Goal: Information Seeking & Learning: Learn about a topic

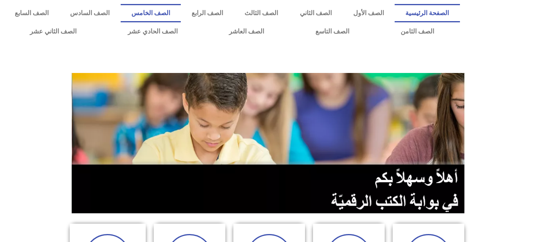
click at [181, 14] on link "الصف الخامس" at bounding box center [151, 13] width 60 height 18
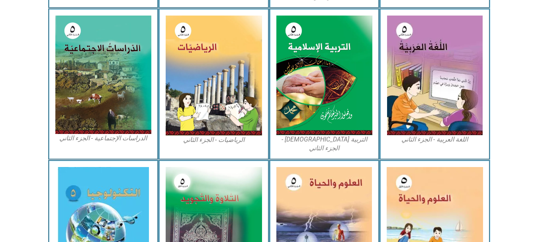
scroll to position [403, 0]
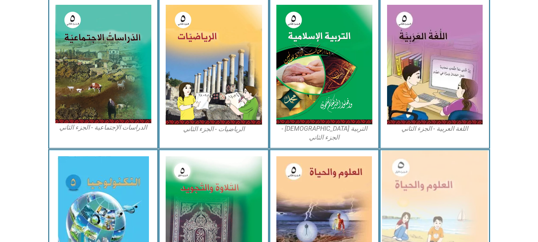
click at [408, 166] on img at bounding box center [435, 215] width 106 height 130
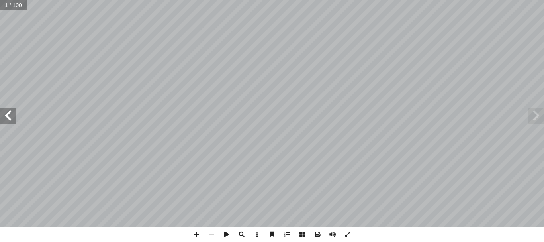
click at [6, 116] on span at bounding box center [8, 115] width 16 height 16
click at [241, 234] on span at bounding box center [241, 233] width 15 height 15
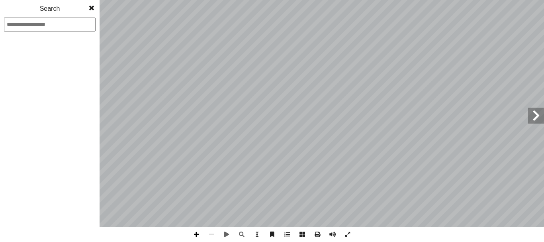
click at [195, 235] on span at bounding box center [196, 233] width 15 height 15
click at [537, 113] on span at bounding box center [536, 115] width 16 height 16
click at [531, 115] on span at bounding box center [536, 115] width 16 height 16
click at [53, 146] on div "1 2 3 4 5 6 7 8 9 10 11 12 13 14 15 16 17 18 19 20 21 22 23 24 25 26 27 28 29 3…" at bounding box center [49, 146] width 99 height 190
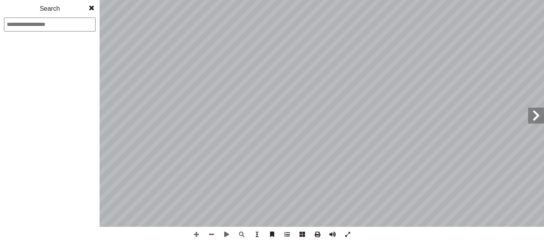
click at [50, 148] on div "1 2 3 4 5 6 7 8 9 10 11 12 13 14 15 16 17 18 19 20 21 22 23 24 25 26 27 28 29 3…" at bounding box center [49, 146] width 99 height 190
click at [9, 107] on div "1 2 3 4 5 6 7 8 9 10 11 12 13 14 15 16 17 18 19 20 21 22 23 24 25 26 27 28 29 3…" at bounding box center [49, 146] width 99 height 190
click at [10, 107] on div "1 2 3 4 5 6 7 8 9 10 11 12 13 14 15 16 17 18 19 20 21 22 23 24 25 26 27 28 29 3…" at bounding box center [49, 146] width 99 height 190
click at [196, 233] on span at bounding box center [196, 233] width 15 height 15
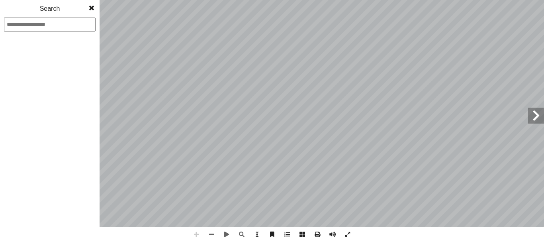
click at [196, 233] on span at bounding box center [196, 233] width 15 height 15
click at [210, 233] on span at bounding box center [211, 233] width 15 height 15
